Goal: Find specific page/section: Find specific page/section

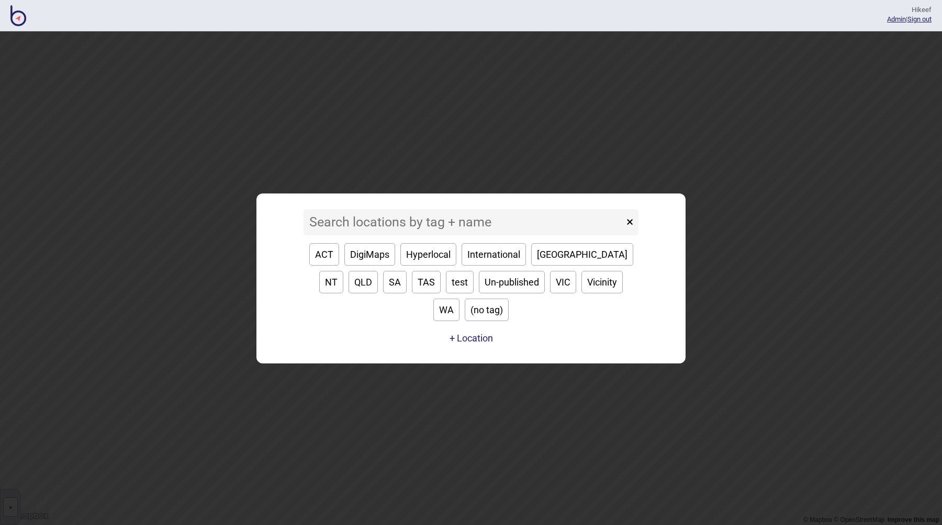
click at [346, 235] on input at bounding box center [463, 222] width 320 height 26
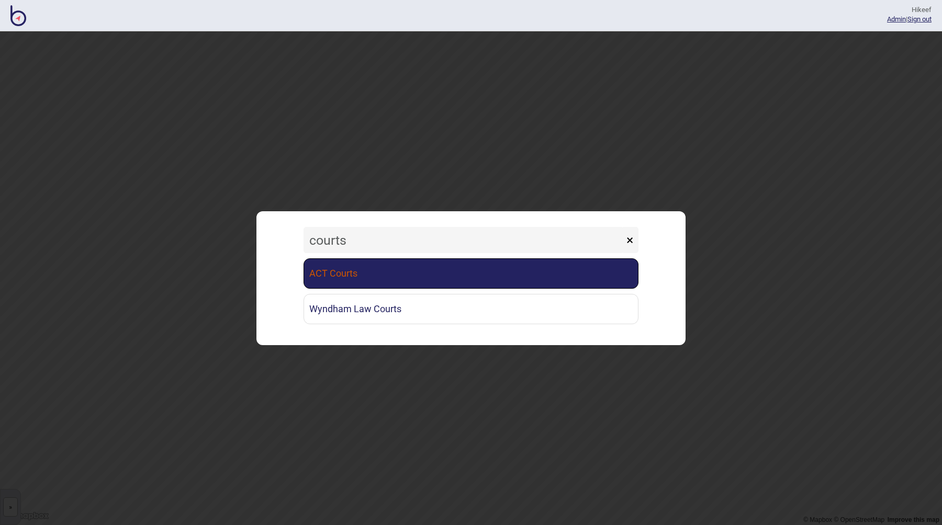
type input "courts"
click at [376, 280] on link "ACT Courts" at bounding box center [470, 273] width 335 height 30
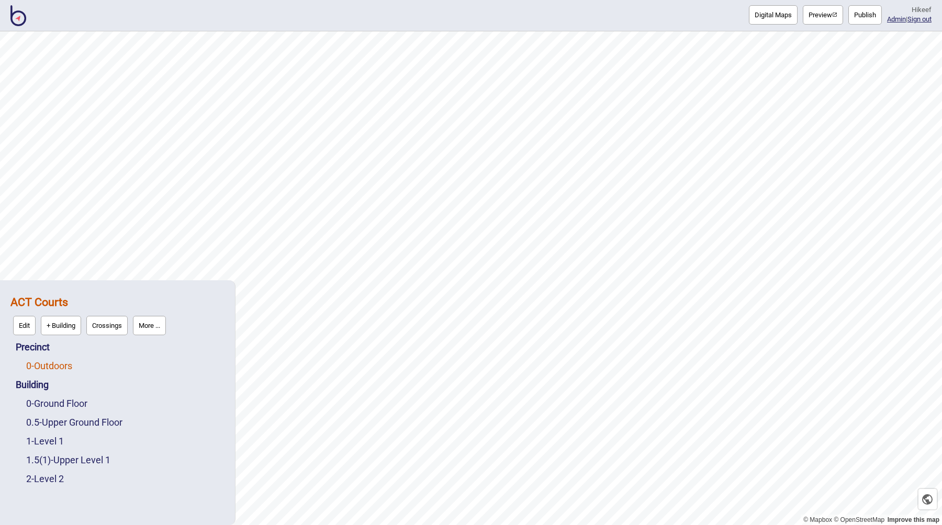
click at [51, 366] on link "0 - Outdoors" at bounding box center [49, 365] width 46 height 11
click at [43, 369] on button "Edit" at bounding box center [40, 363] width 22 height 19
